Goal: Complete application form

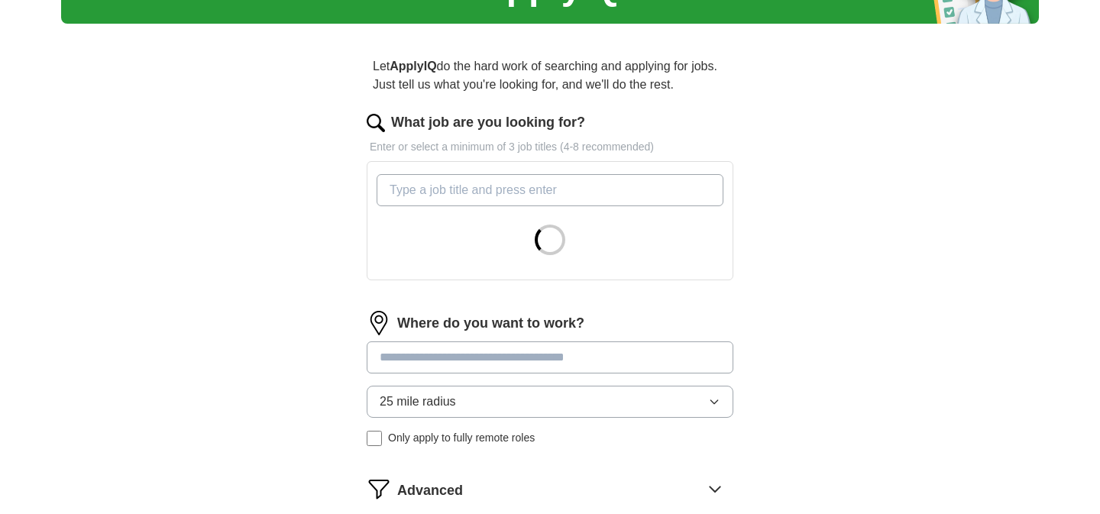
scroll to position [117, 0]
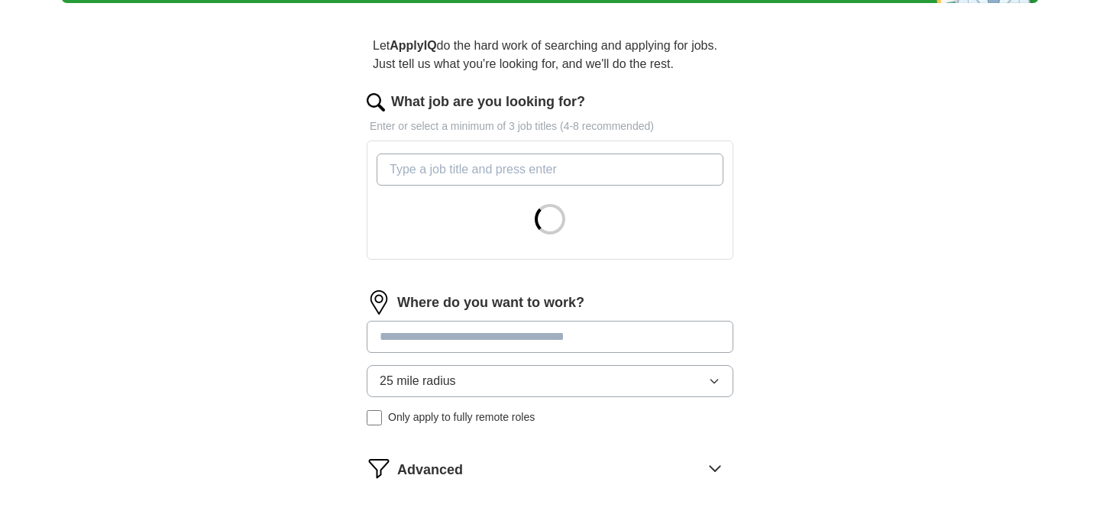
click at [601, 325] on input at bounding box center [550, 337] width 367 height 32
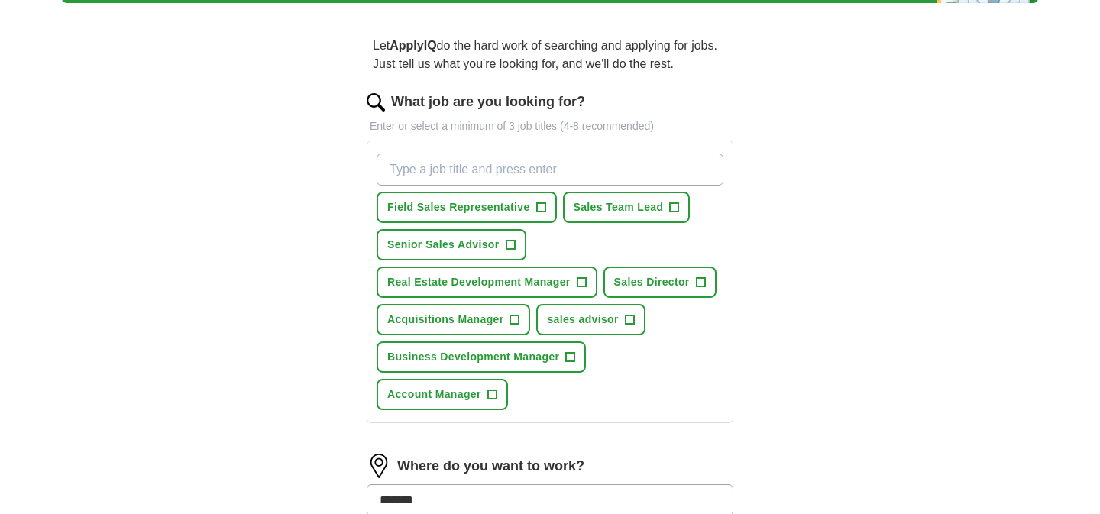
type input "********"
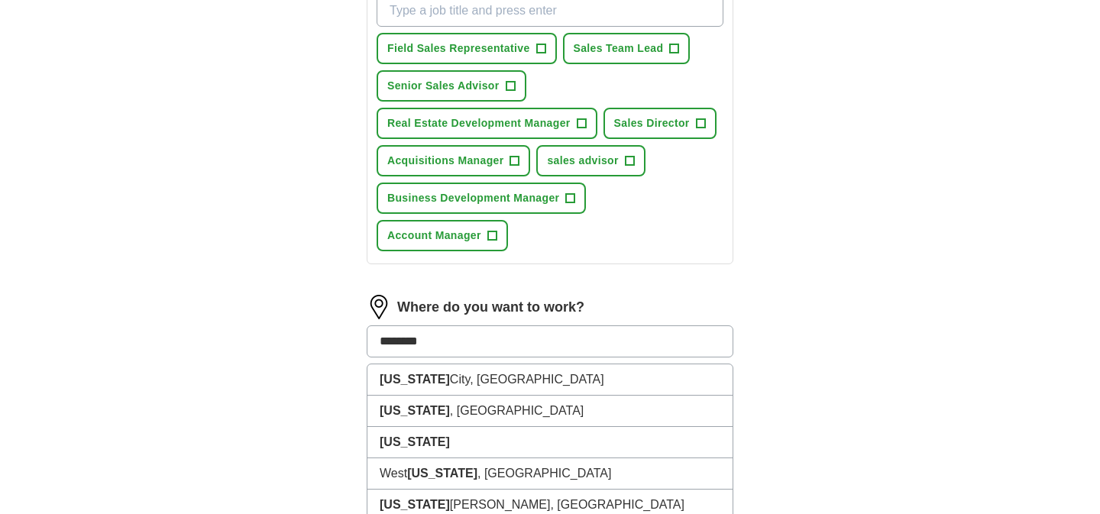
scroll to position [293, 0]
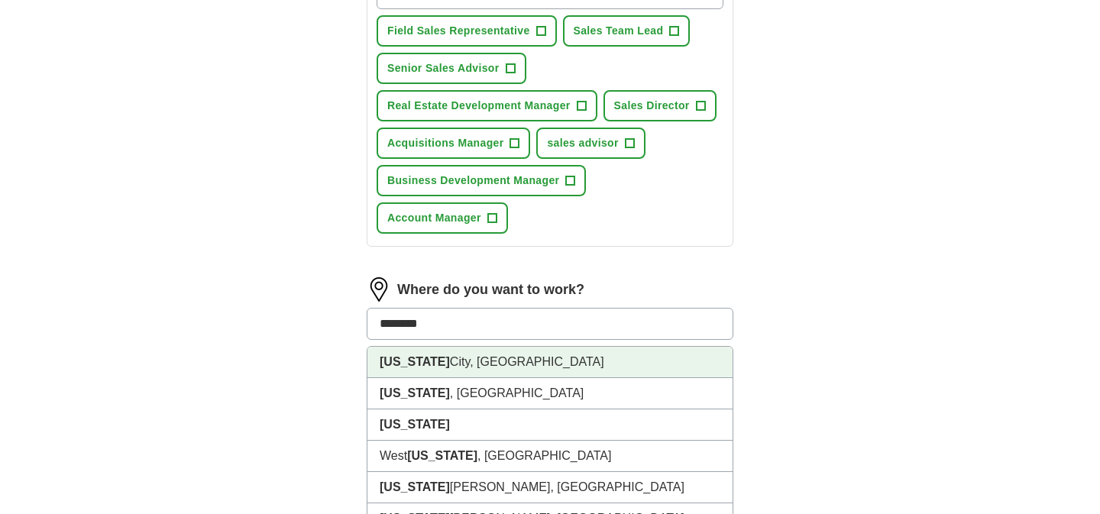
click at [557, 357] on li "[US_STATE][GEOGRAPHIC_DATA], [GEOGRAPHIC_DATA]" at bounding box center [549, 362] width 365 height 31
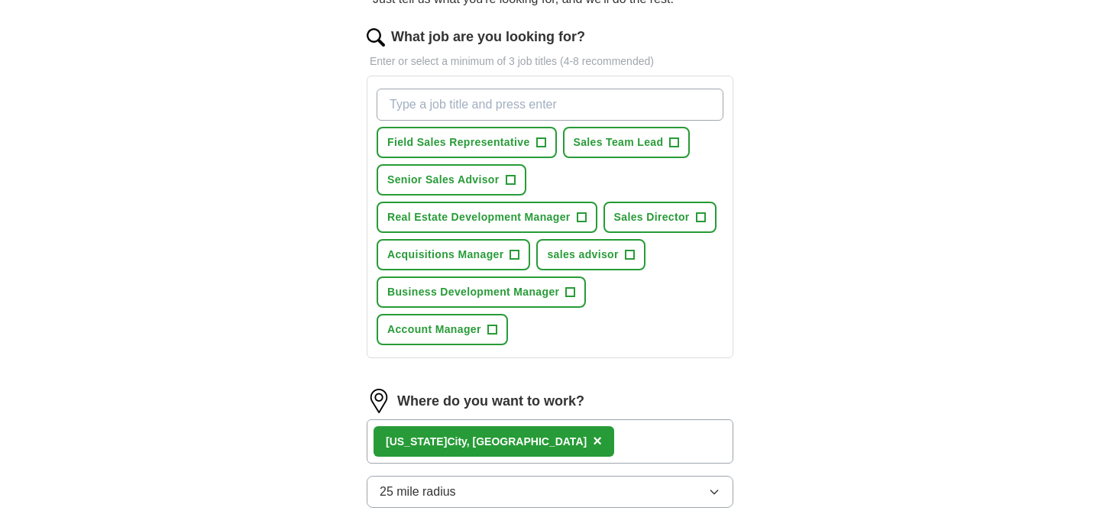
scroll to position [168, 0]
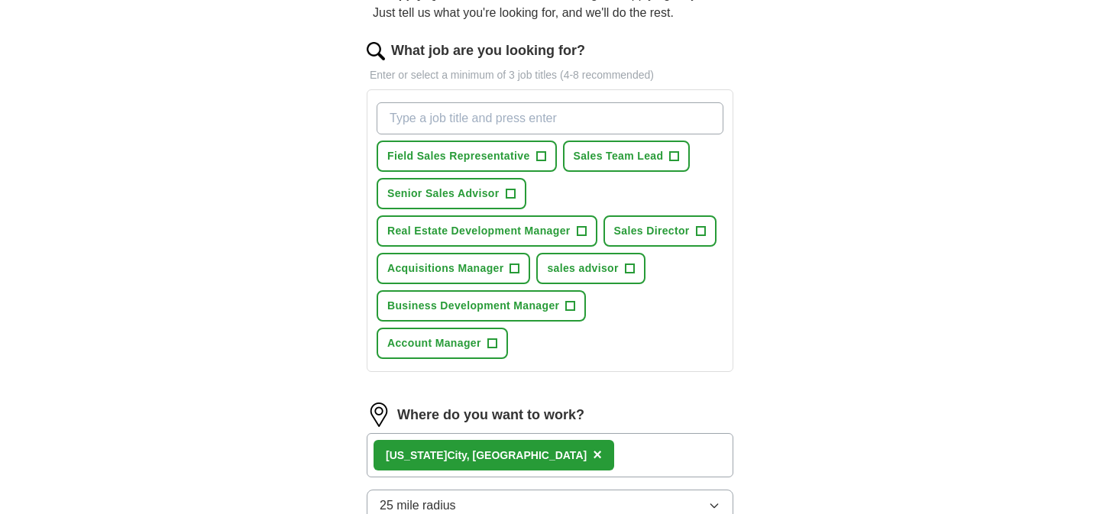
click at [519, 131] on input "What job are you looking for?" at bounding box center [549, 118] width 347 height 32
type input "a"
type input "painter"
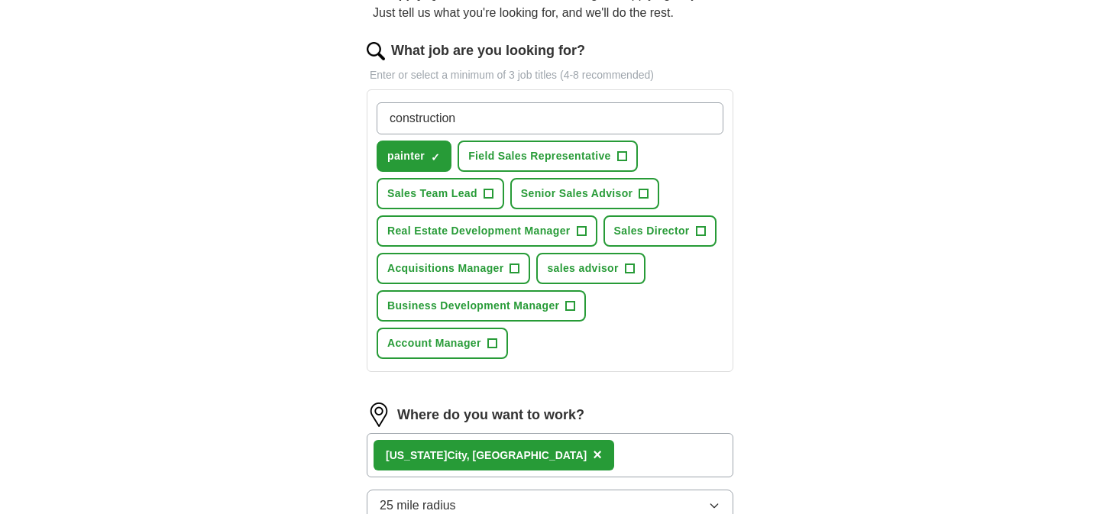
type input "construction"
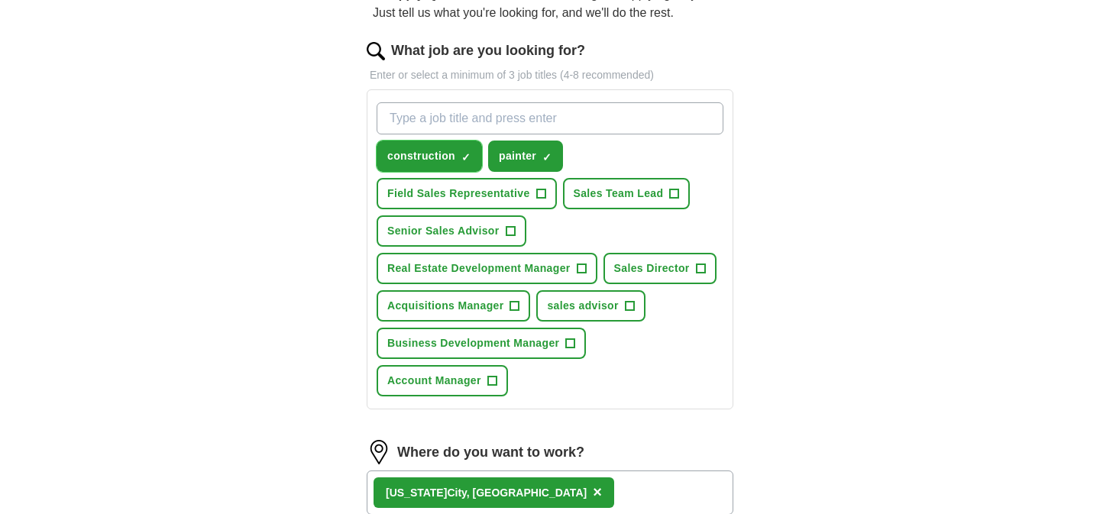
click at [0, 0] on span "×" at bounding box center [0, 0] width 0 height 0
click at [471, 124] on input "What job are you looking for?" at bounding box center [549, 118] width 347 height 32
type input "construction inspection"
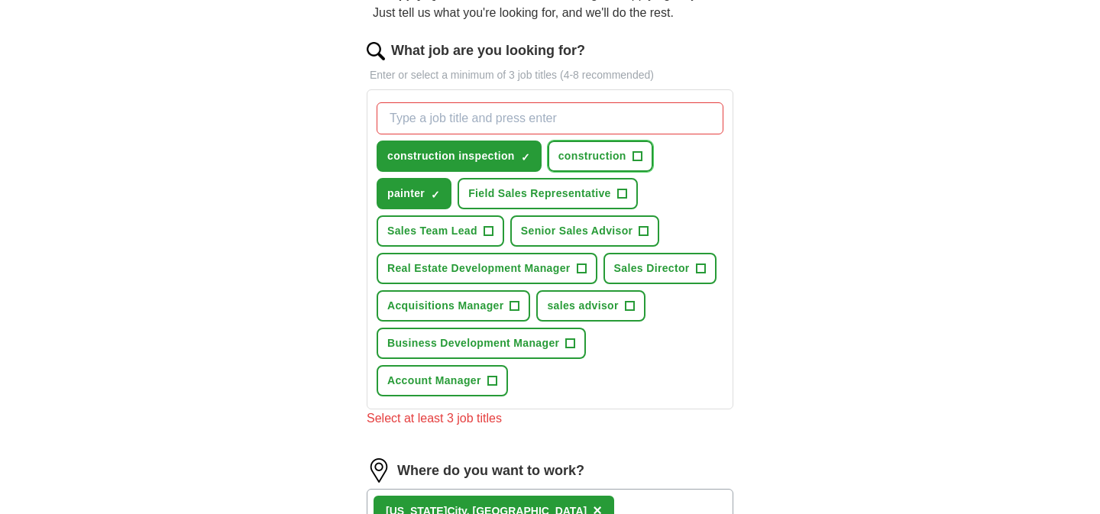
click at [635, 157] on span "+" at bounding box center [636, 156] width 9 height 12
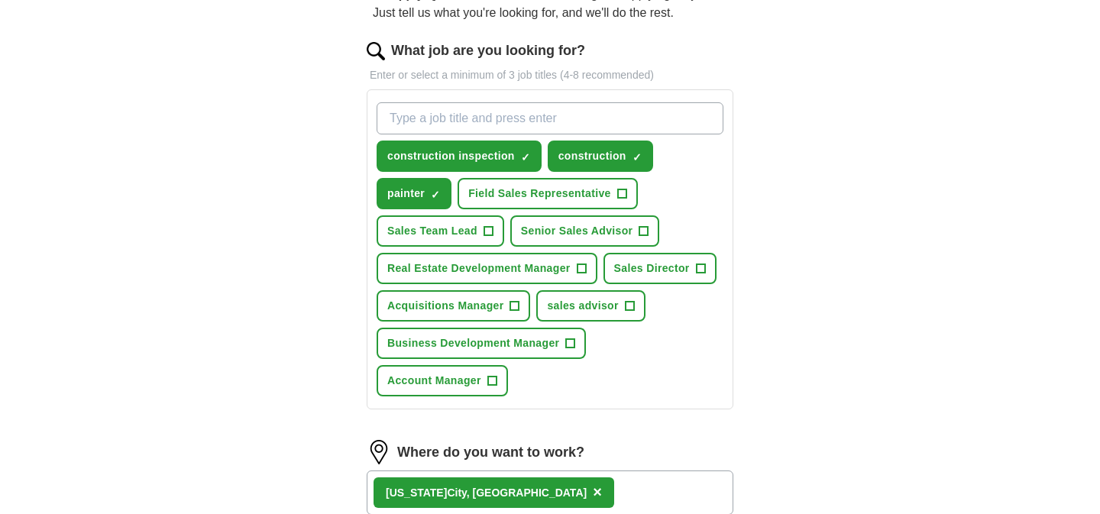
click at [577, 116] on input "What job are you looking for?" at bounding box center [549, 118] width 347 height 32
type input "painting"
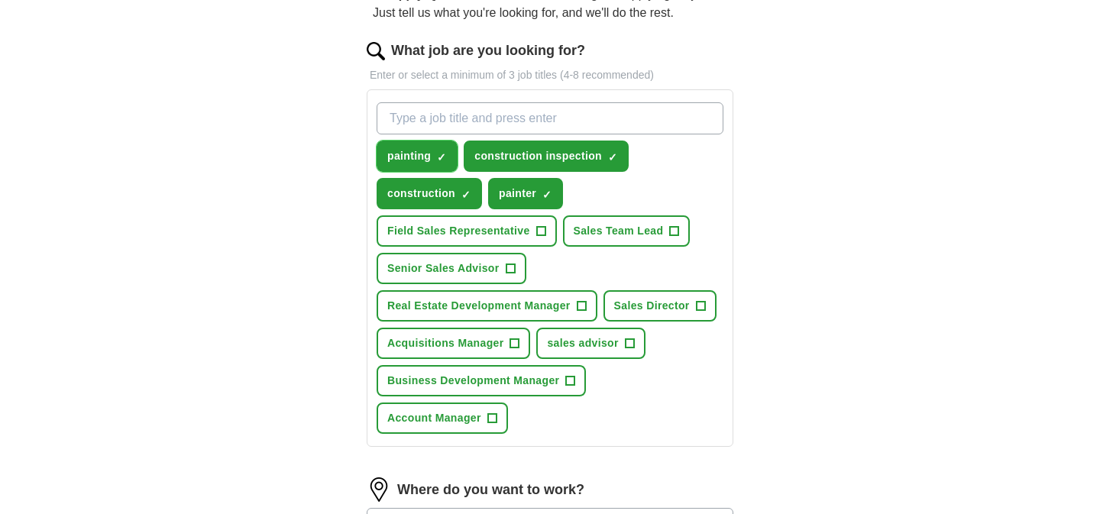
click at [0, 0] on span "×" at bounding box center [0, 0] width 0 height 0
click at [542, 231] on span "+" at bounding box center [540, 231] width 9 height 12
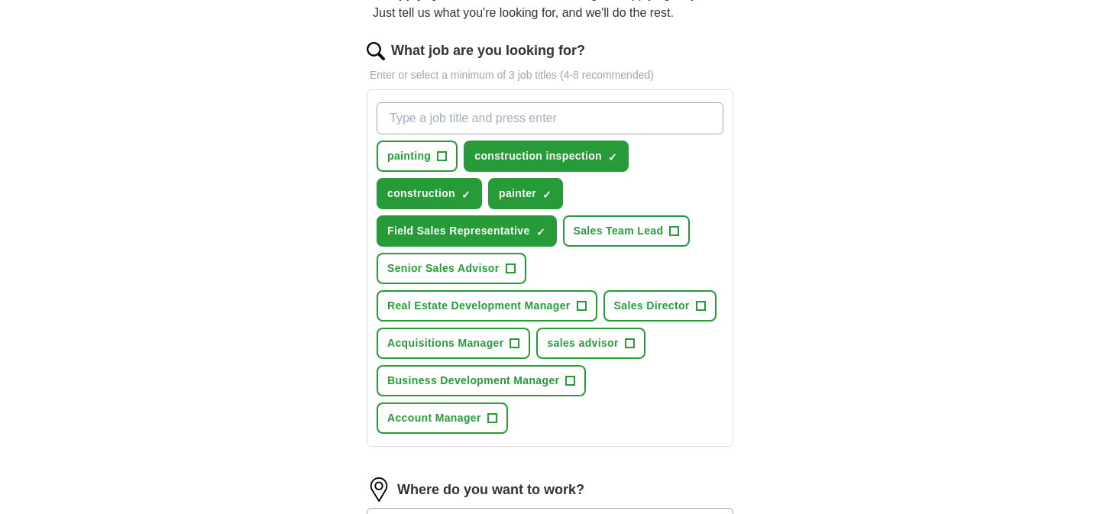
click at [690, 370] on div "painting + construction inspection ✓ × construction ✓ × painter ✓ × Field Sales…" at bounding box center [549, 268] width 353 height 344
click at [542, 116] on input "What job are you looking for?" at bounding box center [549, 118] width 347 height 32
type input "a"
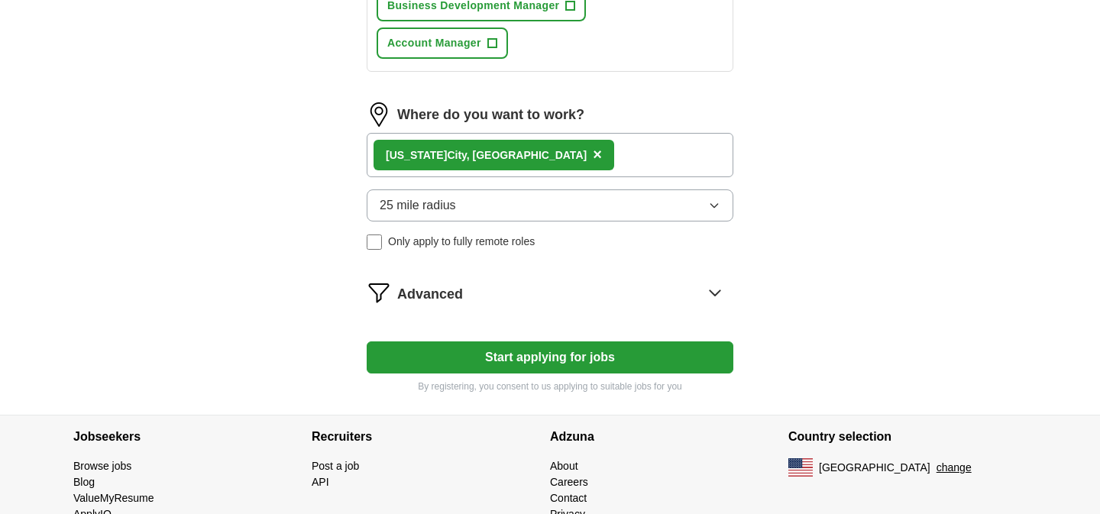
scroll to position [544, 0]
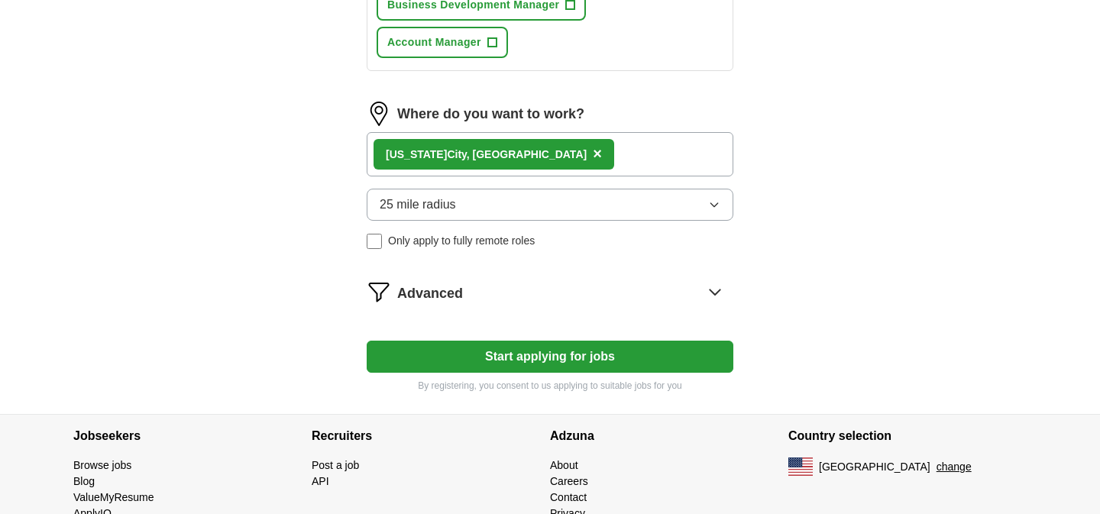
click at [560, 352] on button "Start applying for jobs" at bounding box center [550, 357] width 367 height 32
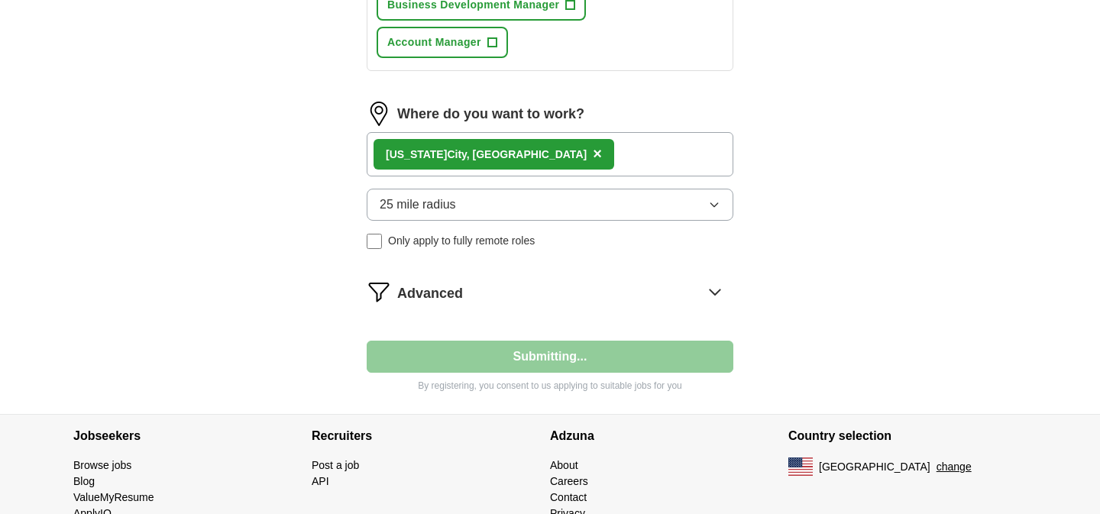
select select "**"
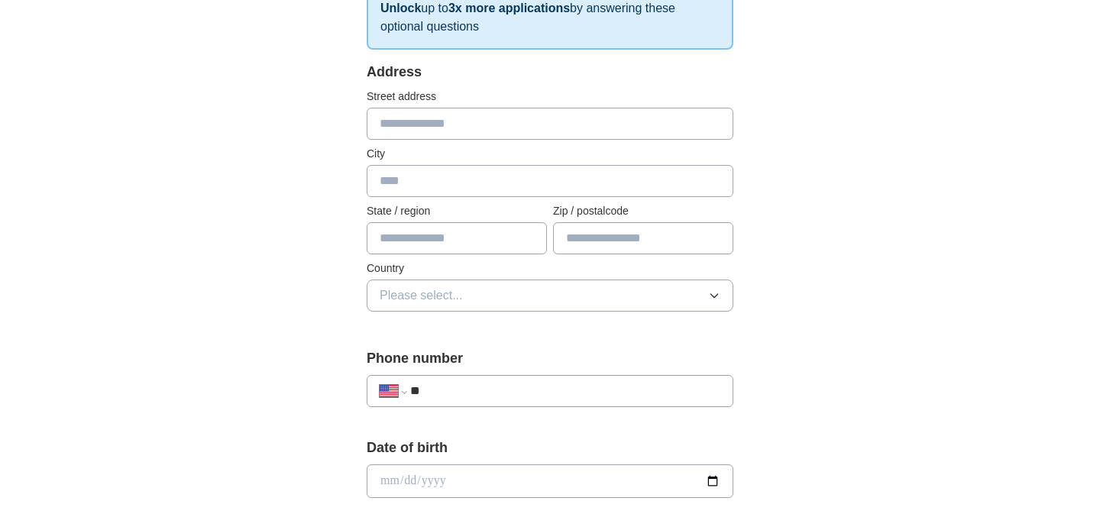
scroll to position [288, 0]
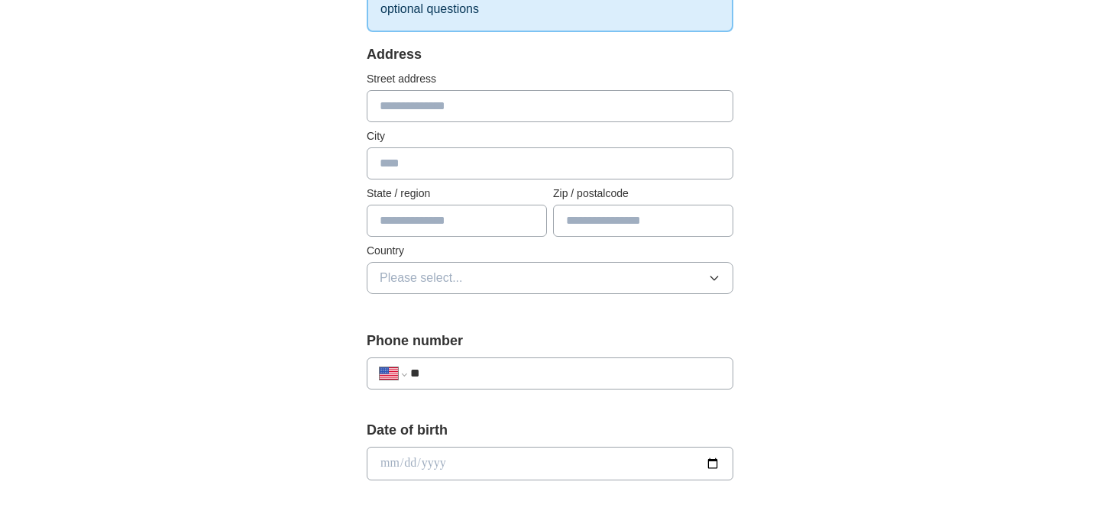
click at [503, 106] on input "text" at bounding box center [550, 106] width 367 height 32
type input "*"
type input "**********"
type input "*"
type input "********"
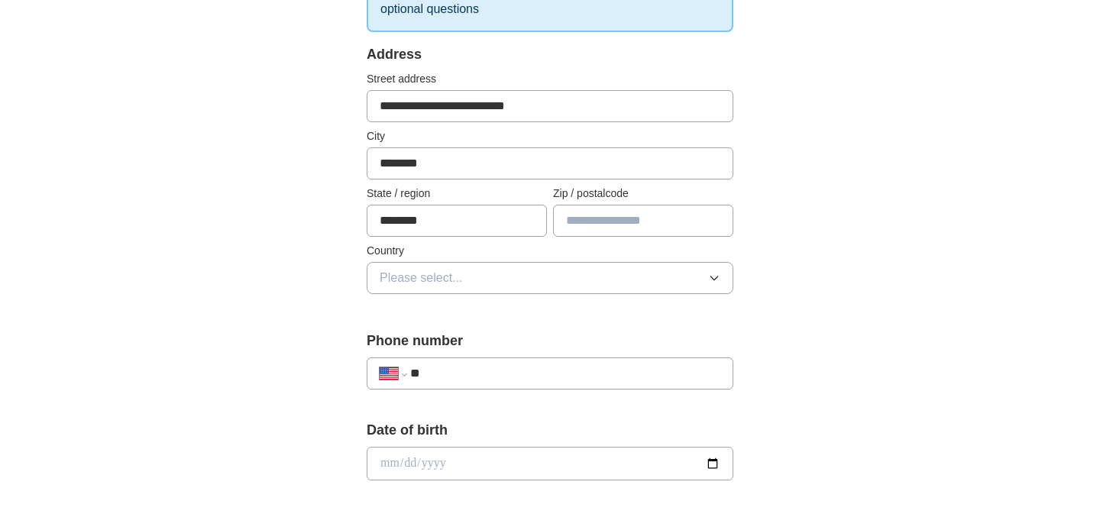
type input "********"
type input "*****"
click at [367, 262] on button "Please select..." at bounding box center [550, 278] width 367 height 32
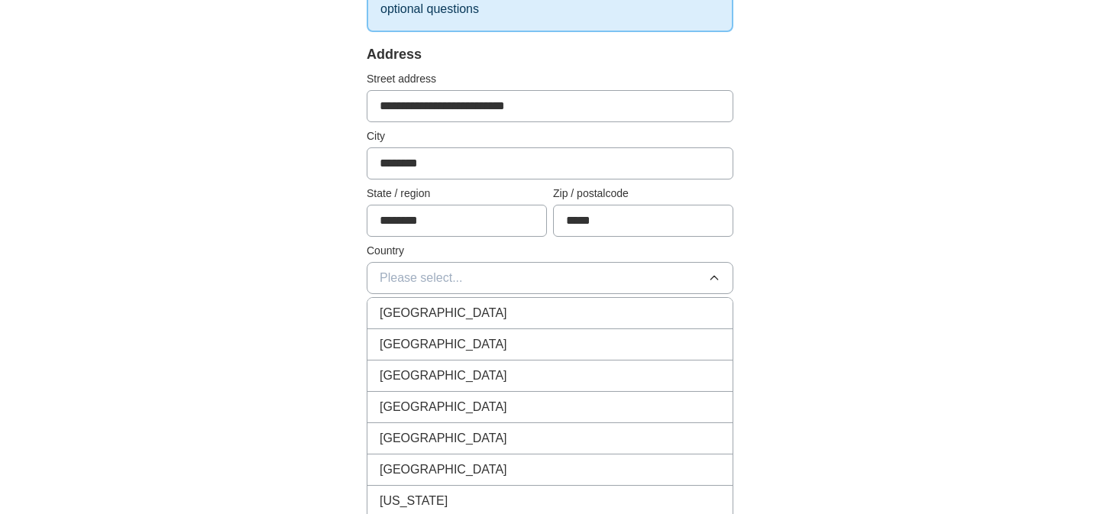
click at [509, 339] on div "[GEOGRAPHIC_DATA]" at bounding box center [550, 344] width 341 height 18
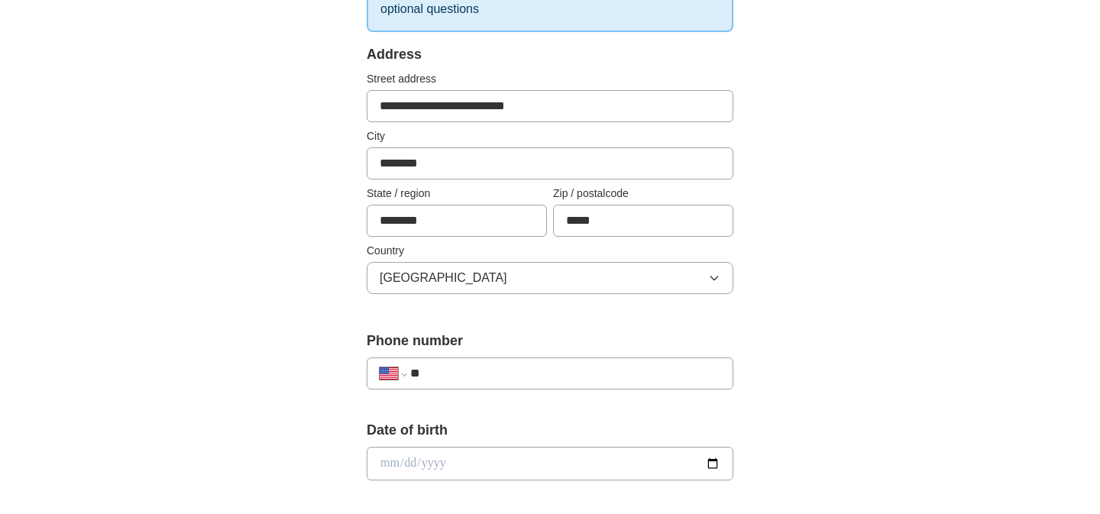
click at [484, 380] on input "**" at bounding box center [565, 373] width 310 height 18
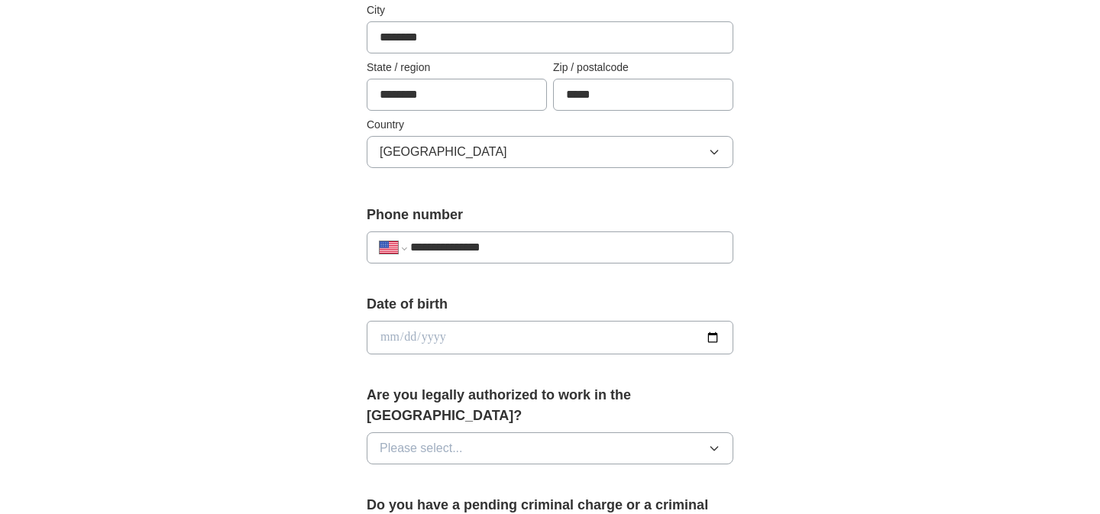
scroll to position [436, 0]
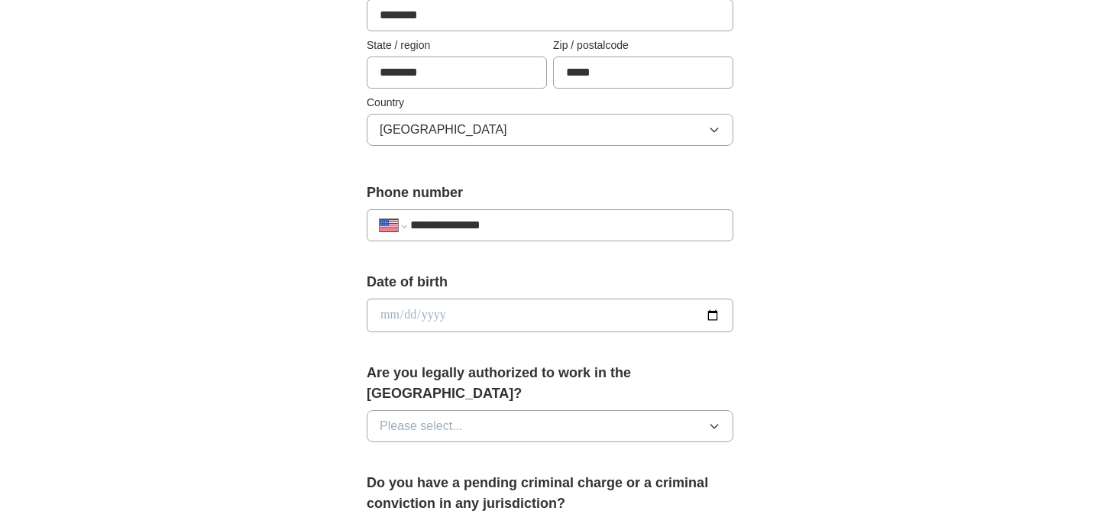
type input "**********"
click at [714, 315] on input "date" at bounding box center [550, 316] width 367 height 34
click at [472, 323] on input "date" at bounding box center [550, 316] width 367 height 34
type input "**********"
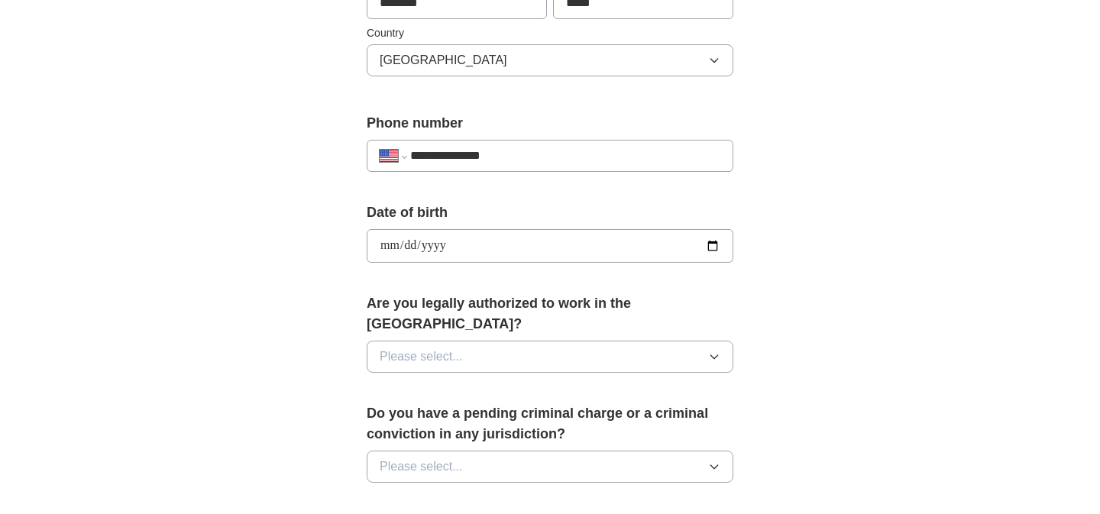
scroll to position [507, 0]
click at [517, 339] on button "Please select..." at bounding box center [550, 355] width 367 height 32
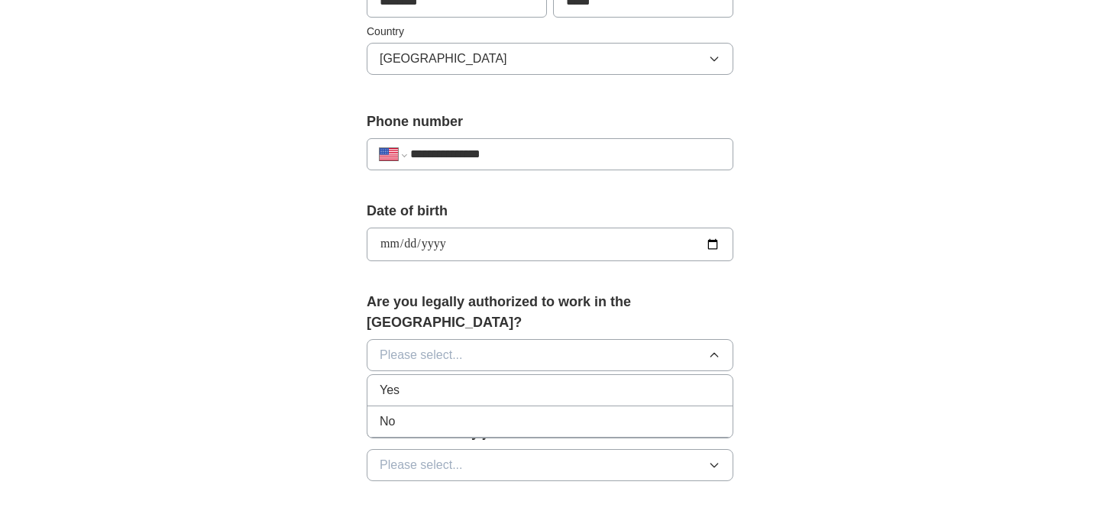
click at [507, 381] on div "Yes" at bounding box center [550, 390] width 341 height 18
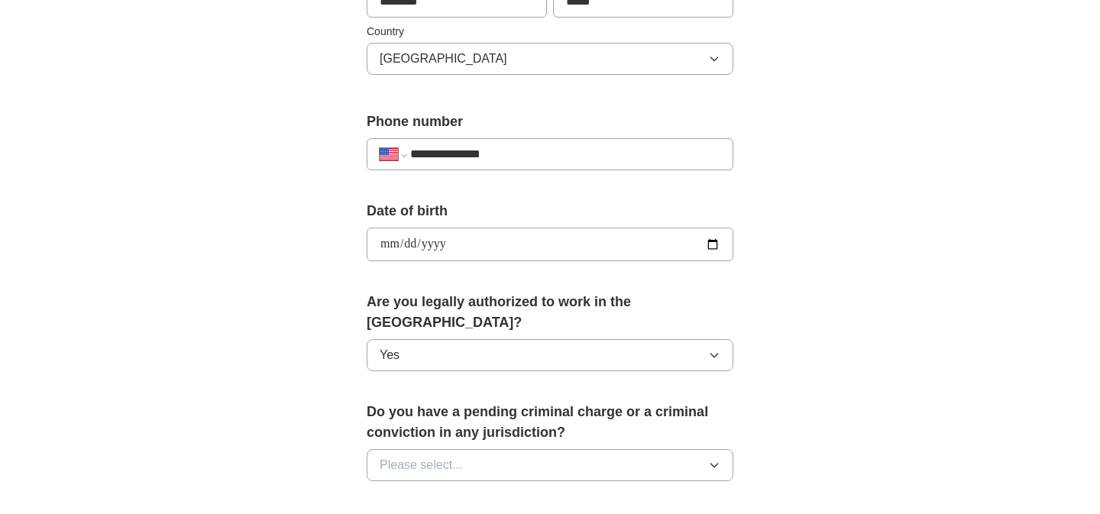
click at [492, 449] on button "Please select..." at bounding box center [550, 465] width 367 height 32
click at [276, 384] on div "**********" at bounding box center [549, 235] width 977 height 1391
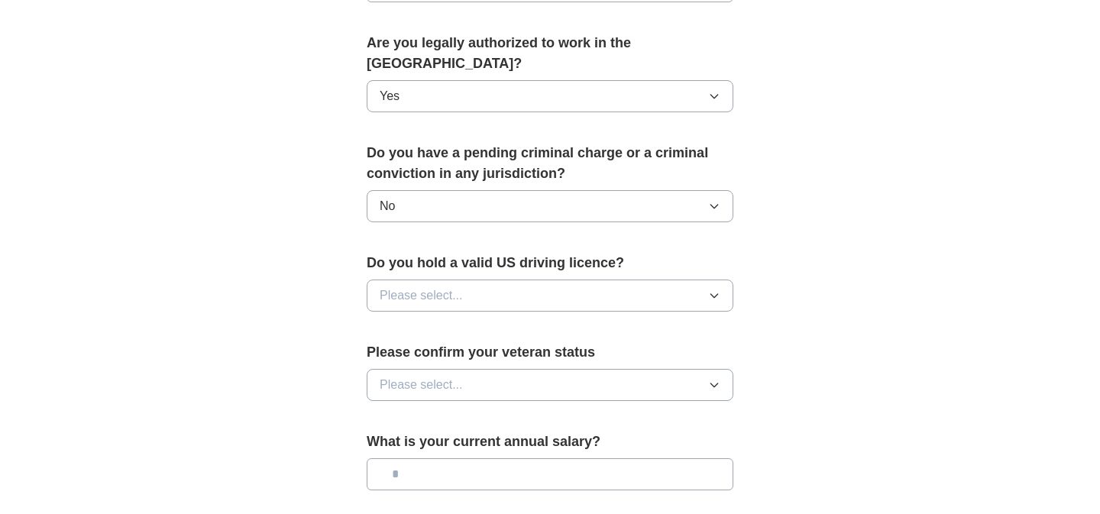
scroll to position [779, 0]
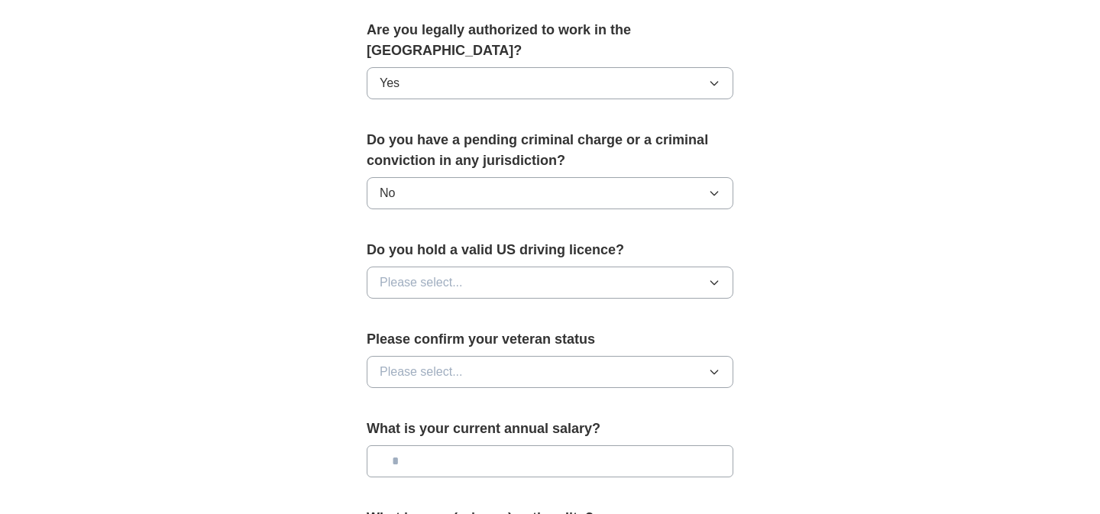
click at [423, 273] on span "Please select..." at bounding box center [421, 282] width 83 height 18
click at [429, 307] on li "Yes" at bounding box center [549, 317] width 365 height 31
click at [312, 372] on div "**********" at bounding box center [549, 5] width 489 height 1305
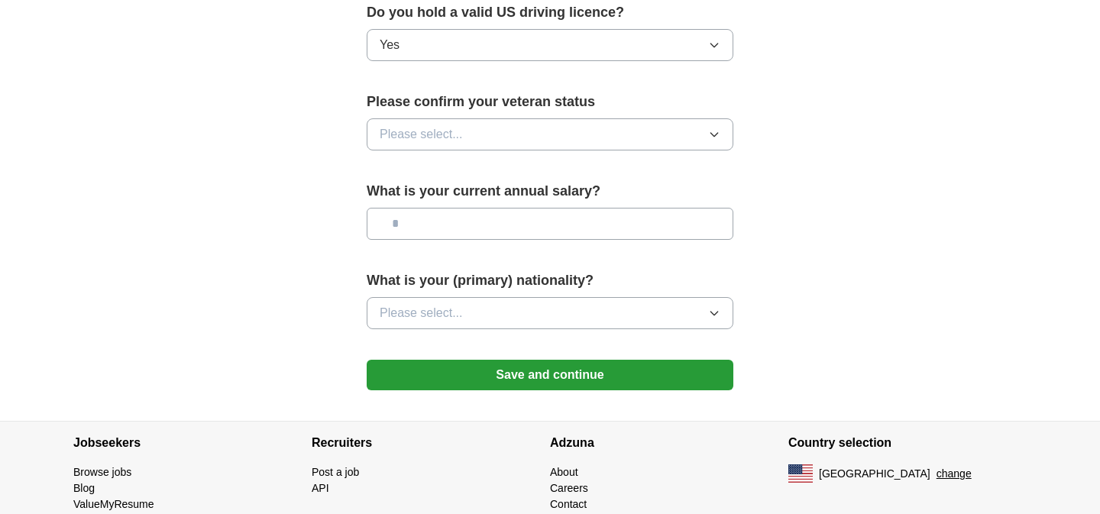
scroll to position [1034, 0]
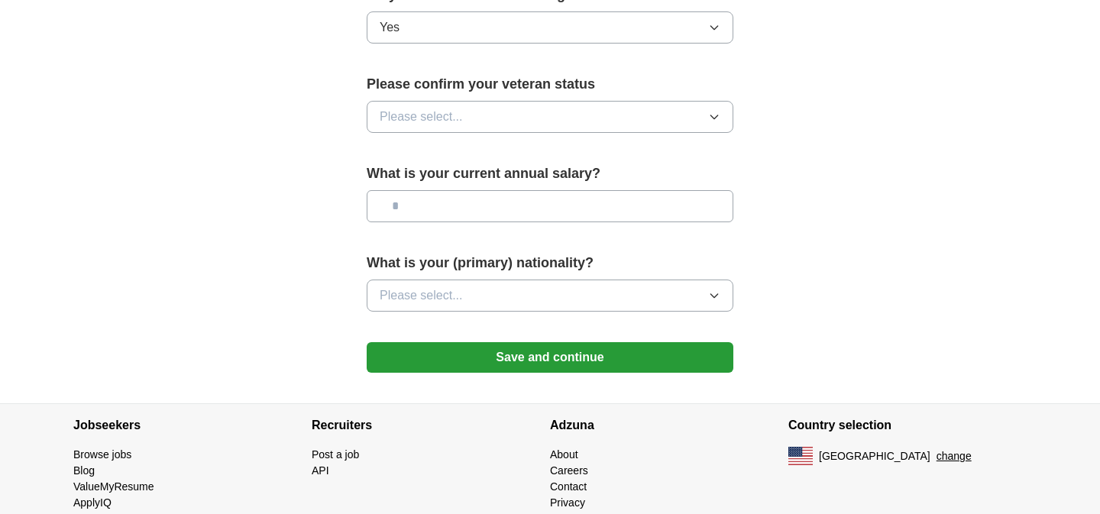
click at [434, 109] on button "Please select..." at bounding box center [550, 117] width 367 height 32
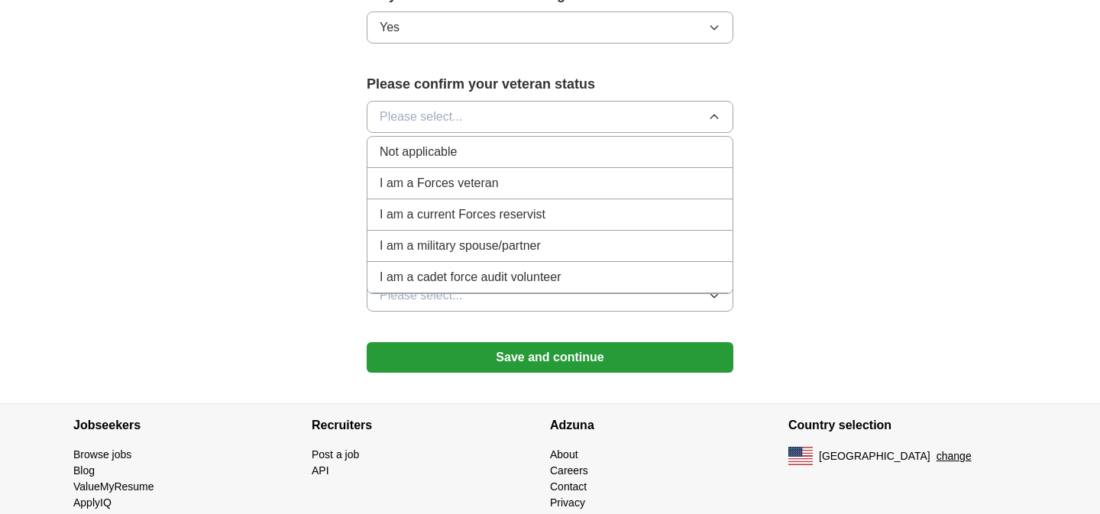
click at [463, 143] on div "Not applicable" at bounding box center [550, 152] width 341 height 18
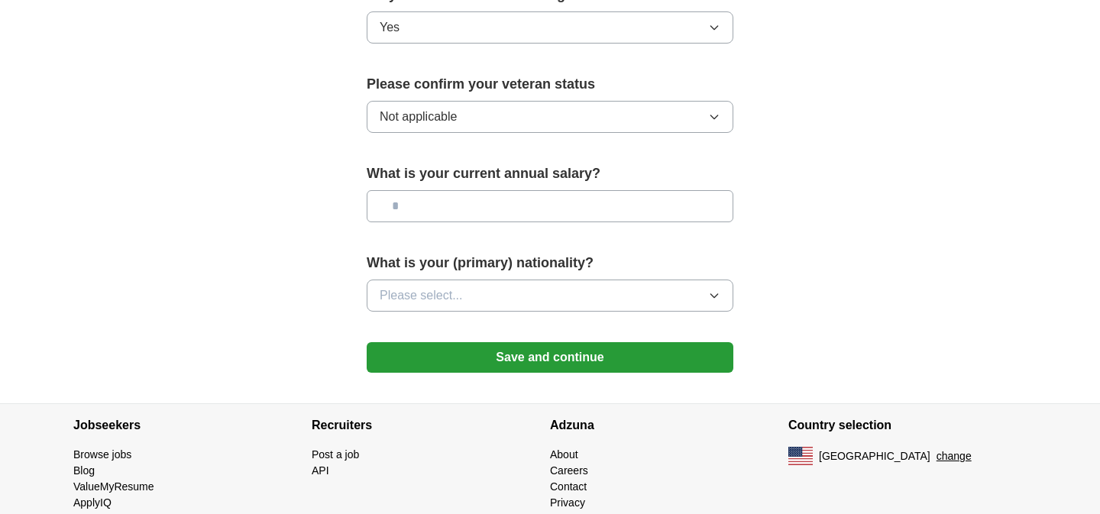
click at [449, 190] on input "text" at bounding box center [550, 206] width 367 height 32
click at [452, 257] on div "What is your (primary) nationality? Please select..." at bounding box center [550, 288] width 367 height 71
click at [457, 286] on span "Please select..." at bounding box center [421, 295] width 83 height 18
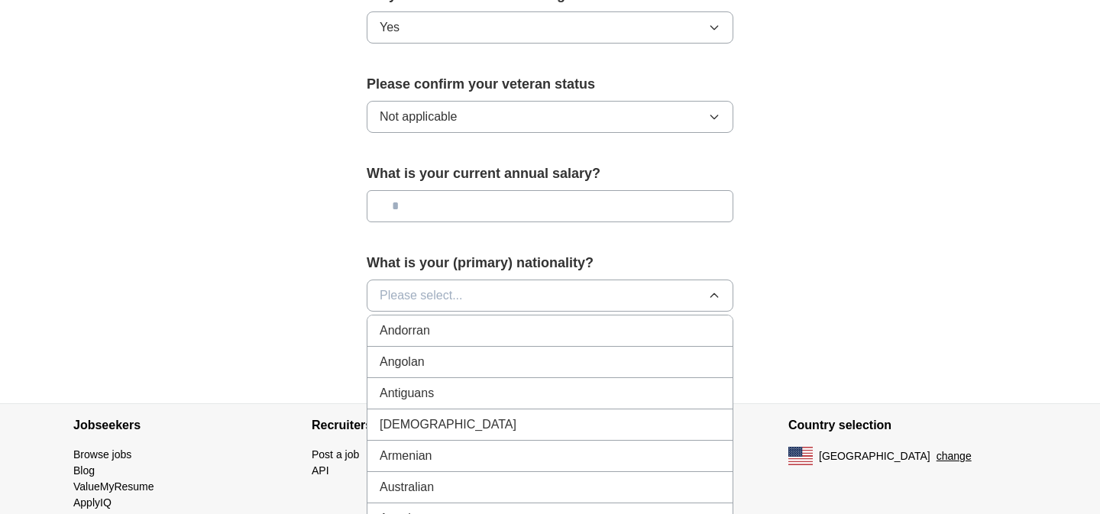
scroll to position [0, 0]
click at [478, 321] on div "American" at bounding box center [550, 330] width 341 height 18
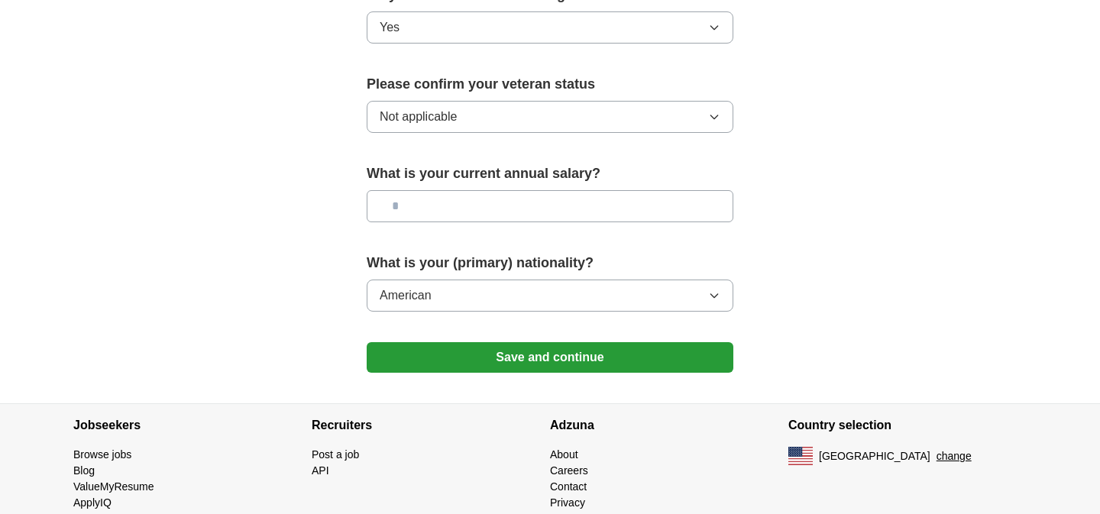
click at [477, 165] on div "What is your current annual salary?" at bounding box center [550, 198] width 367 height 71
click at [475, 190] on input "text" at bounding box center [550, 206] width 367 height 32
type input "*******"
click at [570, 342] on button "Save and continue" at bounding box center [550, 357] width 367 height 31
